Goal: Task Accomplishment & Management: Manage account settings

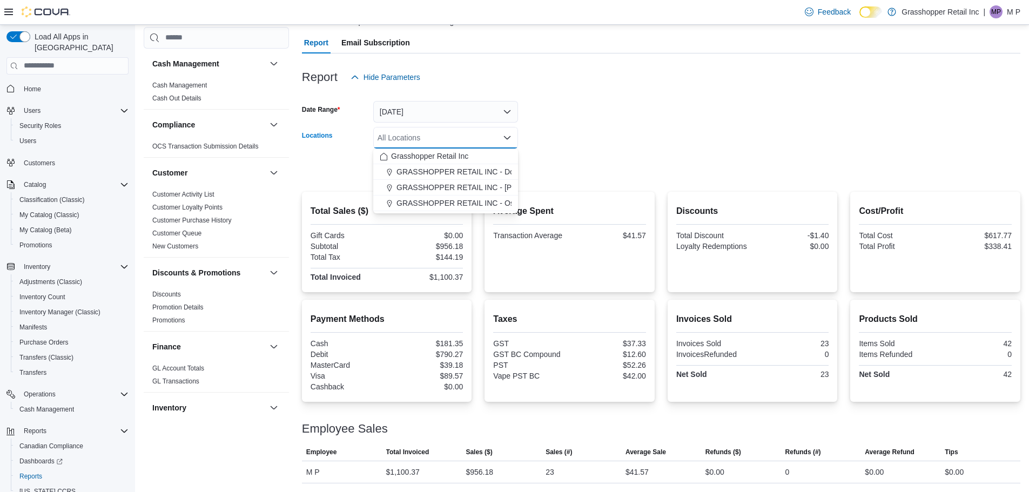
scroll to position [594, 0]
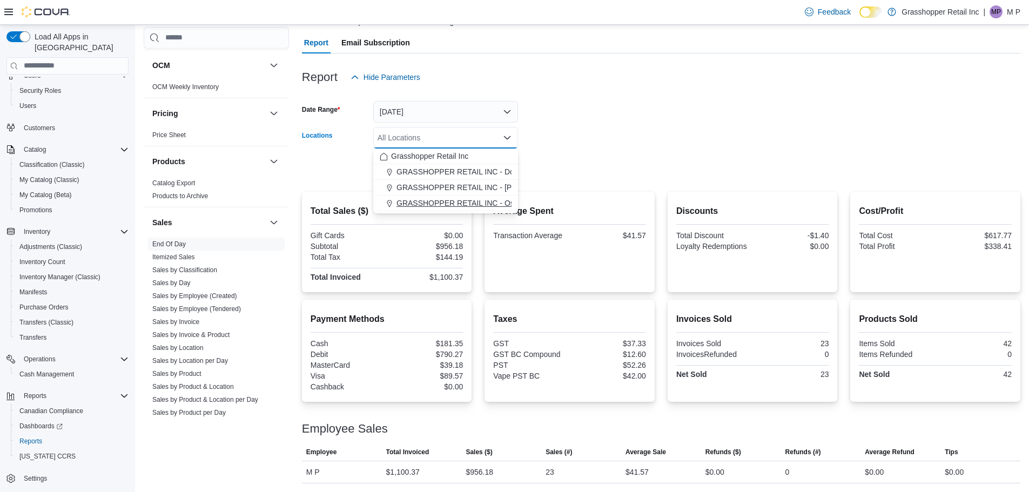
click at [472, 204] on span "GRASSHOPPER RETAIL INC - Ospika" at bounding box center [463, 203] width 132 height 11
click at [575, 121] on form "Date Range [DATE] Locations GRASSHOPPER RETAIL INC - Ospika Combo box. Selected…" at bounding box center [661, 133] width 719 height 91
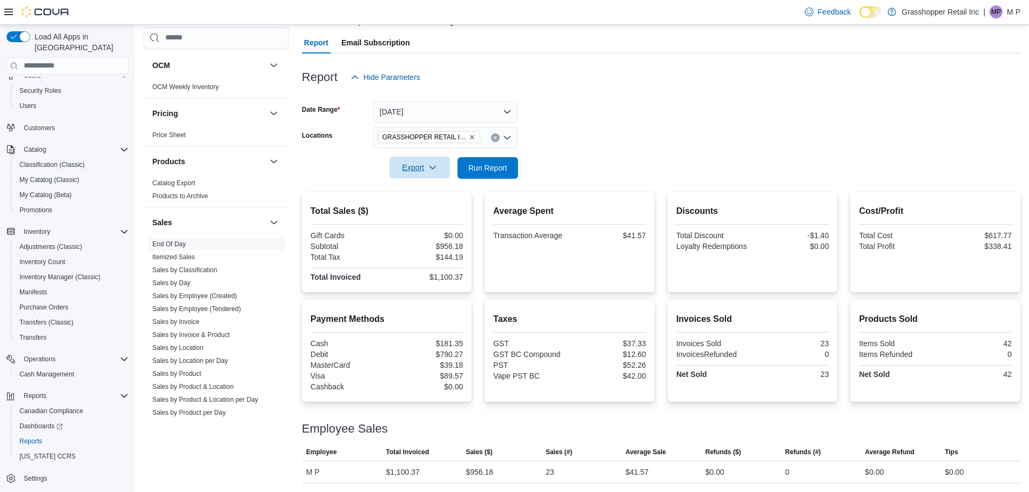
click at [431, 168] on icon "button" at bounding box center [432, 167] width 9 height 9
click at [527, 163] on form "Date Range [DATE] Locations GRASSHOPPER RETAIL INC - Ospika Export Run Report" at bounding box center [661, 133] width 719 height 91
click at [506, 170] on span "Run Report" at bounding box center [487, 167] width 39 height 11
click at [488, 107] on button "[DATE]" at bounding box center [445, 112] width 145 height 22
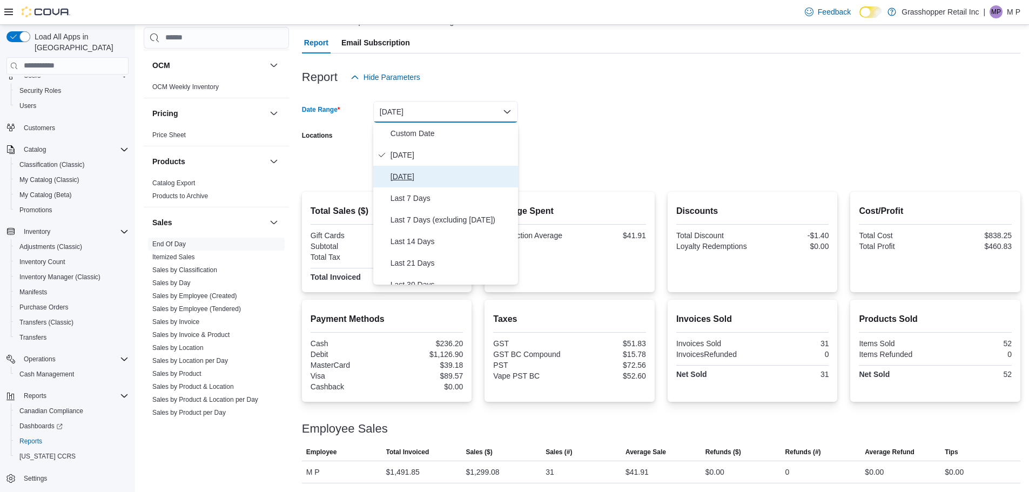
click at [465, 174] on span "[DATE]" at bounding box center [452, 176] width 123 height 13
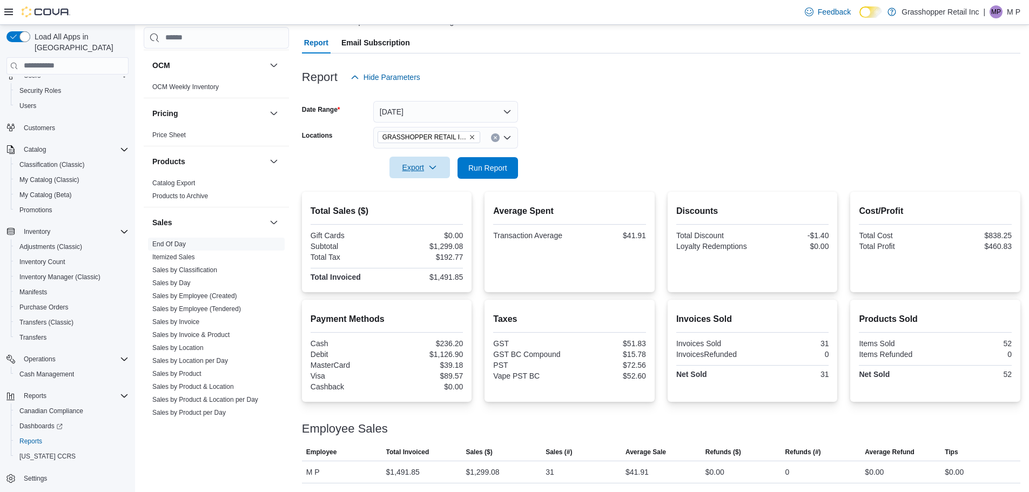
drag, startPoint x: 612, startPoint y: 163, endPoint x: 522, endPoint y: 170, distance: 89.4
click at [609, 164] on form "Date Range [DATE] Locations GRASSHOPPER RETAIL INC - Ospika Export Run Report" at bounding box center [661, 133] width 719 height 91
click at [507, 168] on span "Run Report" at bounding box center [488, 168] width 48 height 22
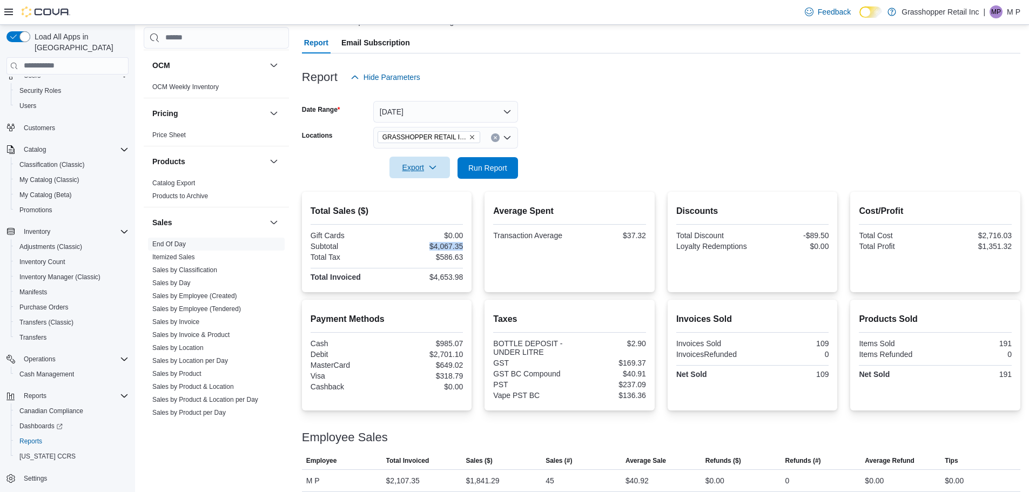
drag, startPoint x: 464, startPoint y: 246, endPoint x: 415, endPoint y: 246, distance: 48.6
click at [415, 246] on div "Total Sales ($) Gift Cards $0.00 Subtotal $4,067.35 Total Tax $586.63 Total Inv…" at bounding box center [387, 242] width 170 height 100
drag, startPoint x: 466, startPoint y: 276, endPoint x: 424, endPoint y: 277, distance: 42.7
click at [424, 277] on div "Total Sales ($) Gift Cards $0.00 Subtotal $4,067.35 Total Tax $586.63 Total Inv…" at bounding box center [387, 242] width 170 height 100
drag, startPoint x: 466, startPoint y: 254, endPoint x: 432, endPoint y: 257, distance: 34.1
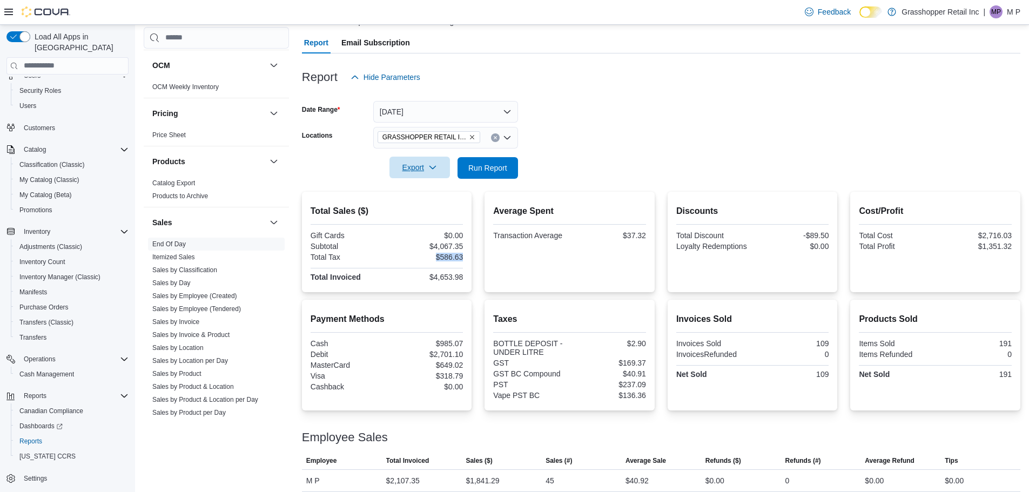
click at [432, 257] on div "Total Sales ($) Gift Cards $0.00 Subtotal $4,067.35 Total Tax $586.63 Total Inv…" at bounding box center [387, 242] width 170 height 100
click at [52, 370] on span "Cash Management" at bounding box center [46, 374] width 55 height 9
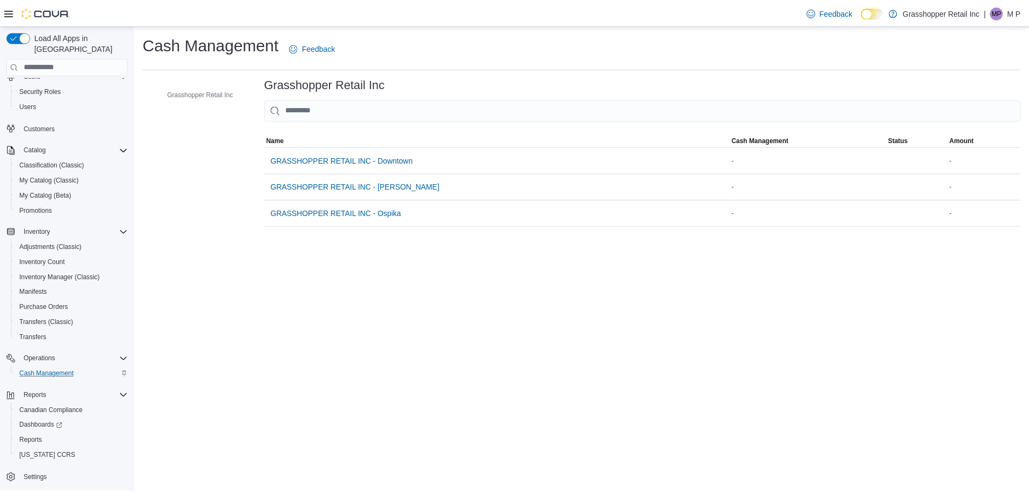
scroll to position [9, 0]
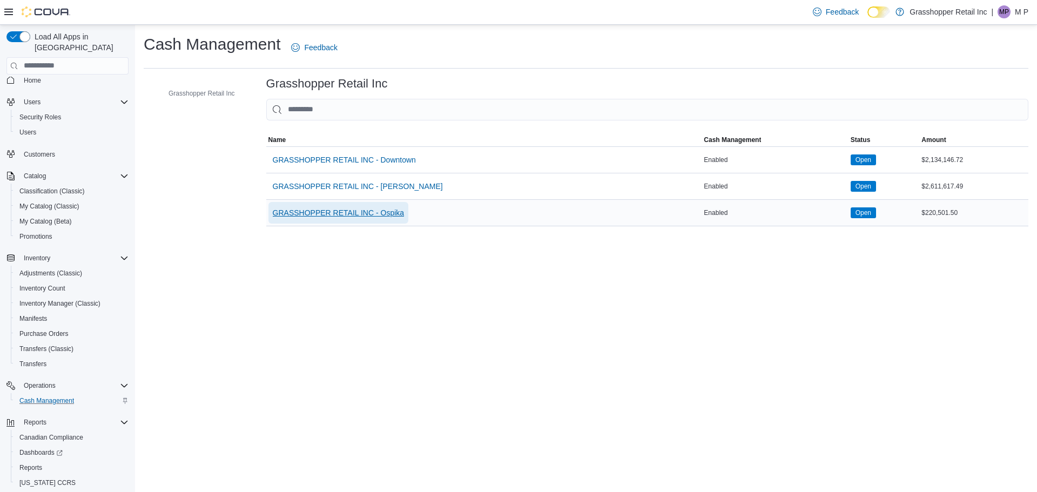
click at [374, 207] on span "GRASSHOPPER RETAIL INC - Ospika" at bounding box center [339, 212] width 132 height 11
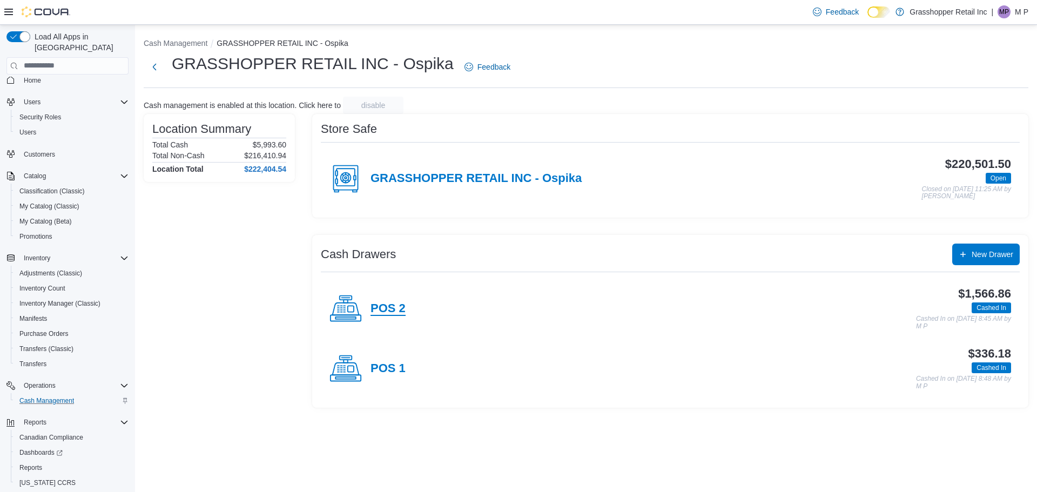
click at [398, 311] on h4 "POS 2" at bounding box center [388, 309] width 35 height 14
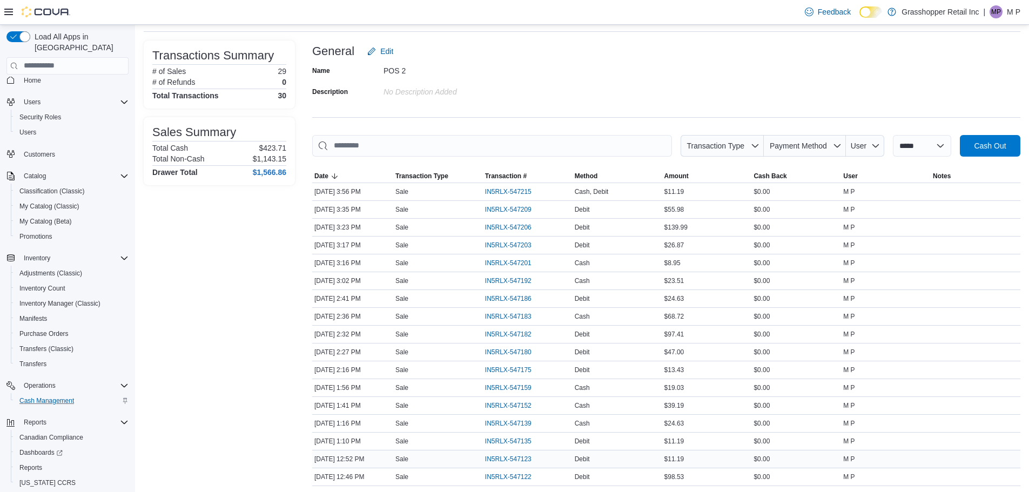
scroll to position [108, 0]
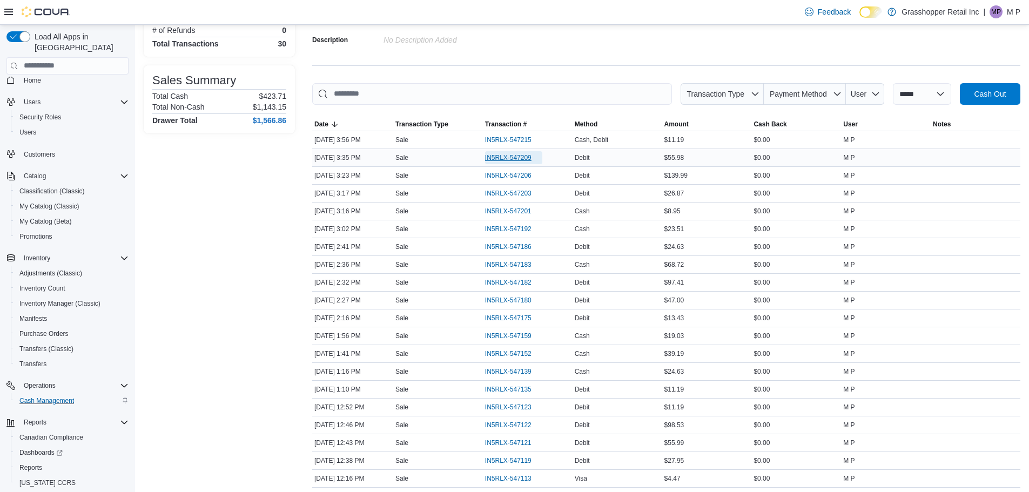
click at [525, 158] on span "IN5RLX-547209" at bounding box center [508, 157] width 46 height 9
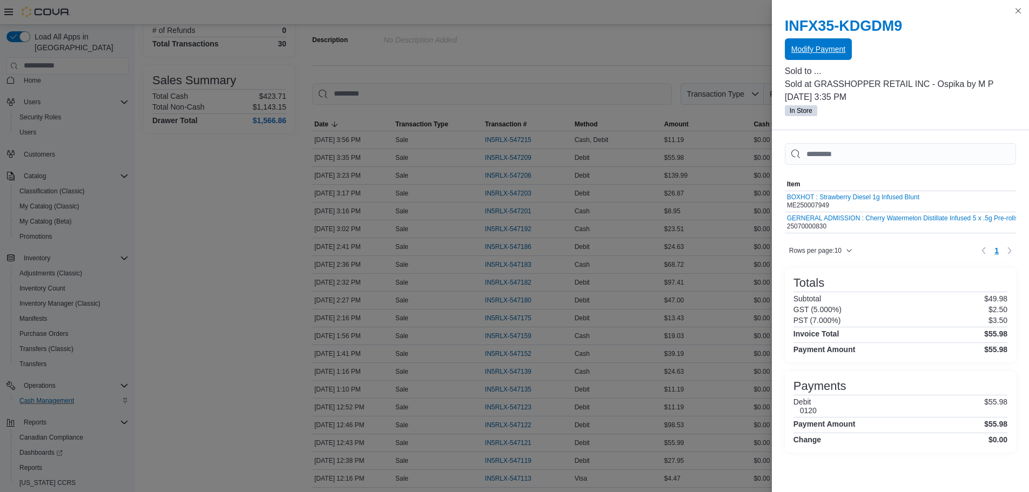
click at [830, 53] on span "Modify Payment" at bounding box center [818, 49] width 54 height 11
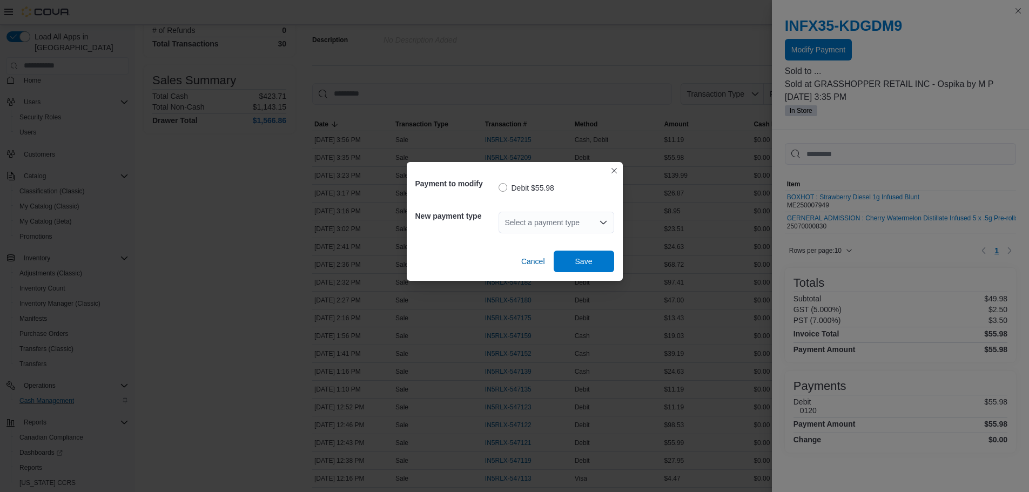
click at [510, 216] on div "Select a payment type" at bounding box center [557, 223] width 116 height 22
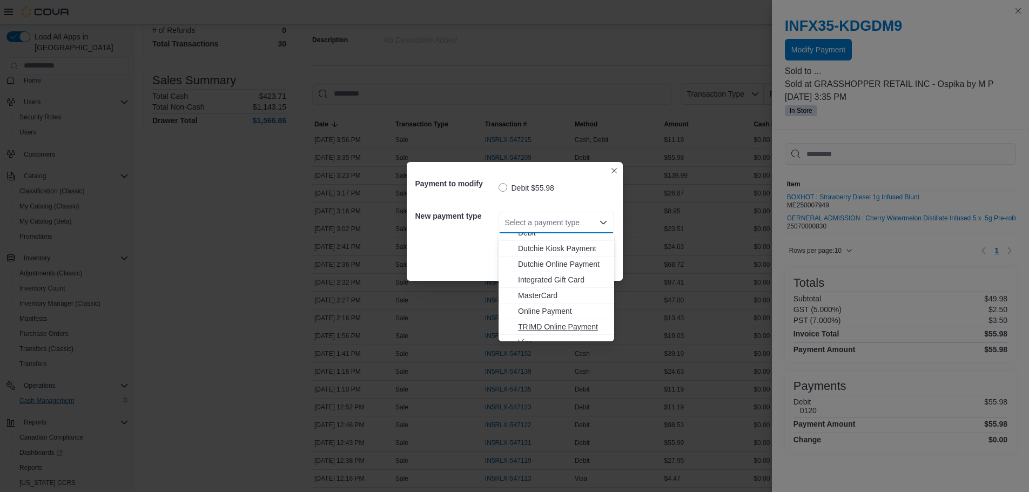
scroll to position [80, 0]
click at [543, 330] on span "Visa" at bounding box center [563, 333] width 90 height 11
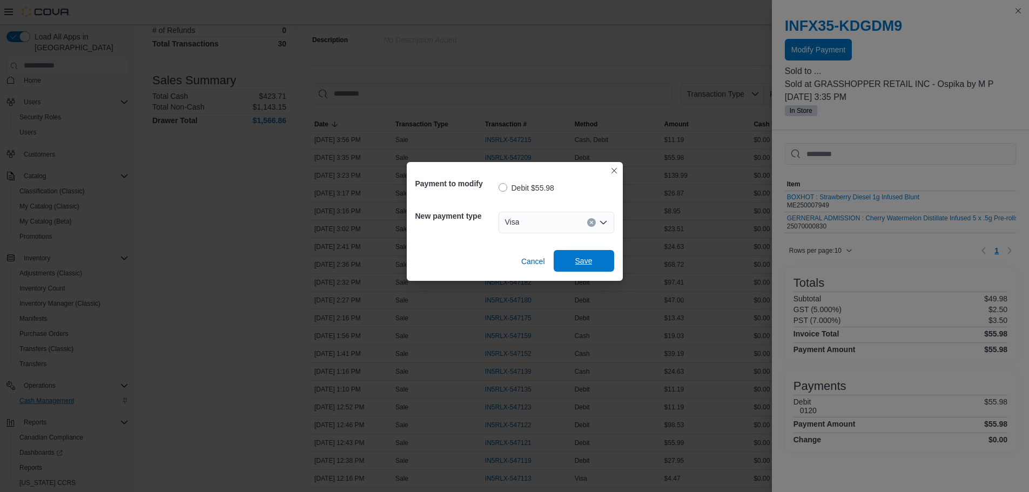
click at [583, 255] on span "Save" at bounding box center [584, 261] width 48 height 22
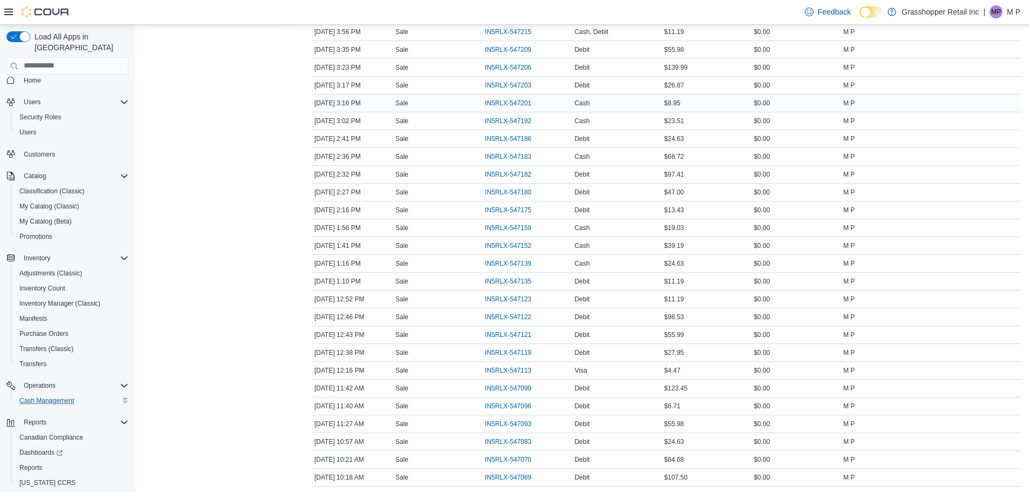
scroll to position [324, 0]
